Goal: Information Seeking & Learning: Find specific fact

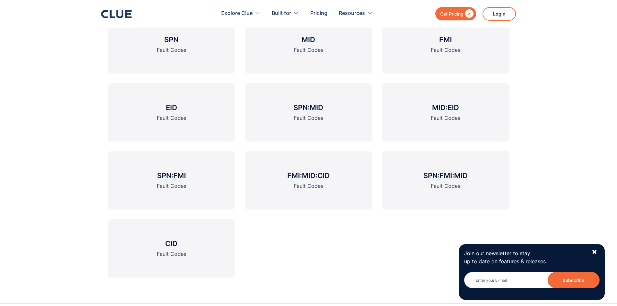
scroll to position [842, 0]
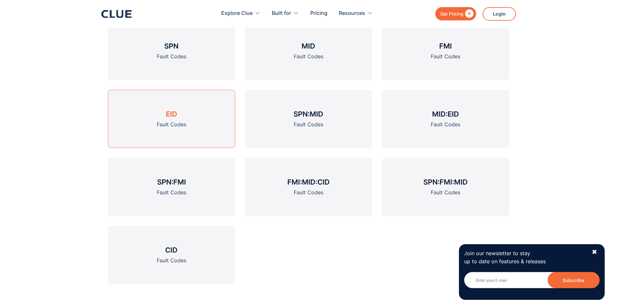
click at [147, 110] on link "EID Fault Codes" at bounding box center [171, 119] width 127 height 58
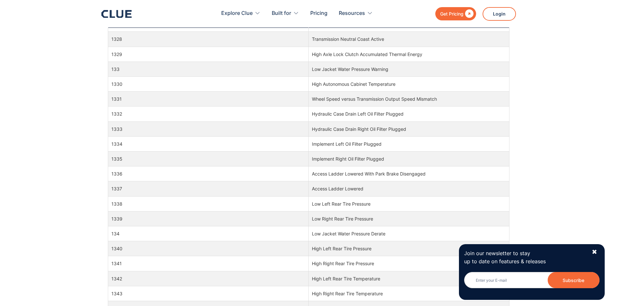
scroll to position [291, 0]
